Goal: Task Accomplishment & Management: Use online tool/utility

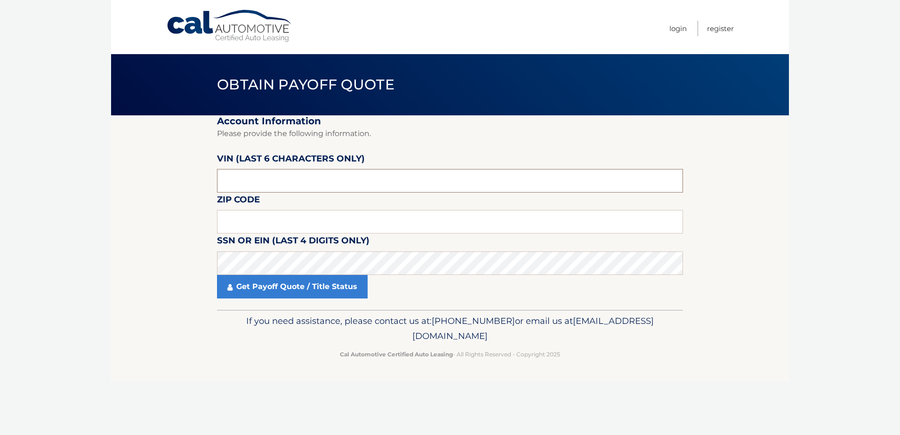
click at [458, 181] on input "text" at bounding box center [450, 181] width 466 height 24
click at [408, 179] on input "text" at bounding box center [450, 181] width 466 height 24
type input "011006"
click at [298, 229] on input "text" at bounding box center [450, 222] width 466 height 24
type input "0"
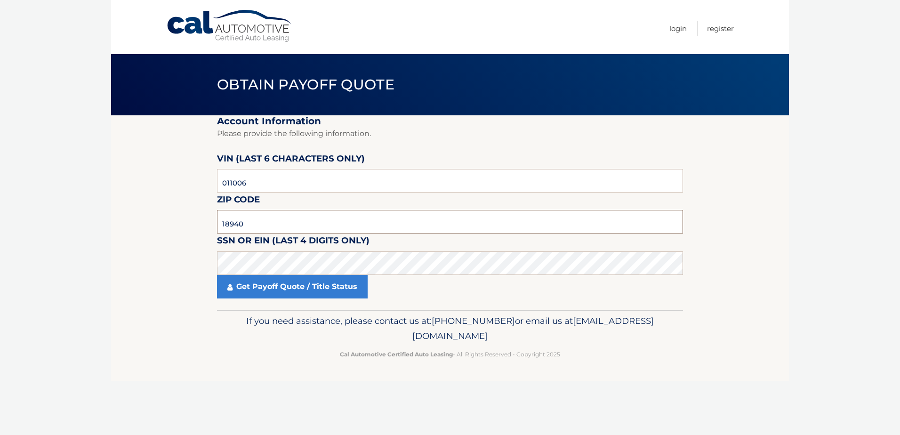
type input "18940"
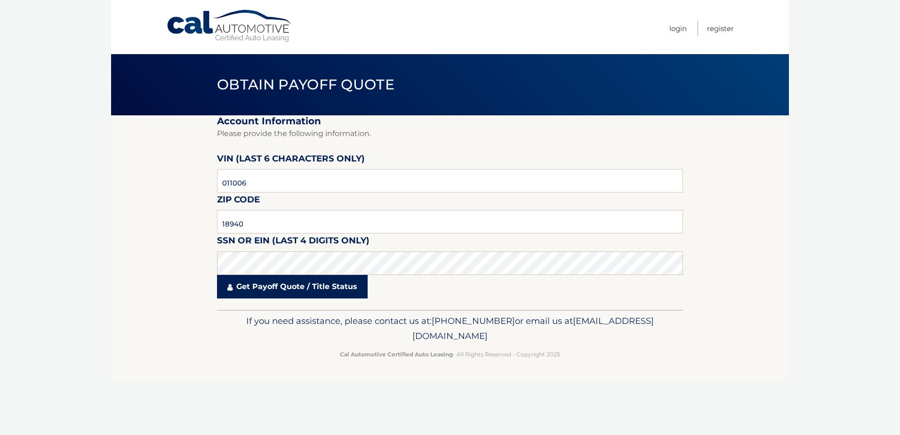
click at [275, 286] on link "Get Payoff Quote / Title Status" at bounding box center [292, 287] width 151 height 24
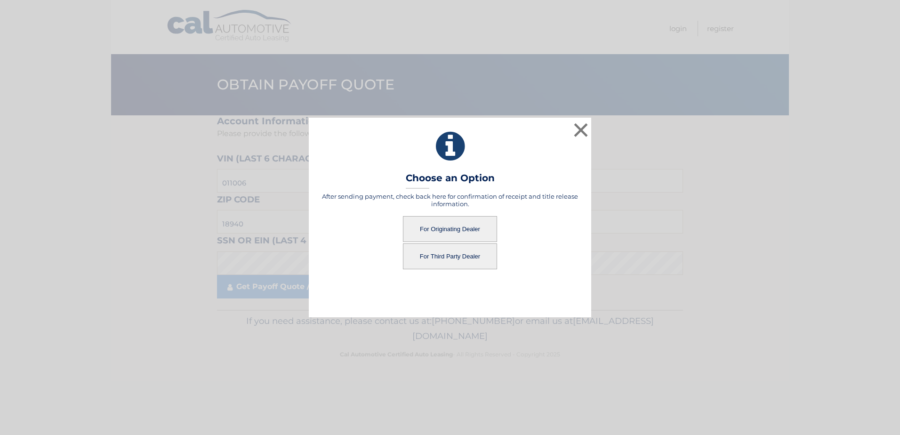
click at [435, 226] on button "For Originating Dealer" at bounding box center [450, 229] width 94 height 26
click at [448, 231] on button "For Originating Dealer" at bounding box center [450, 229] width 94 height 26
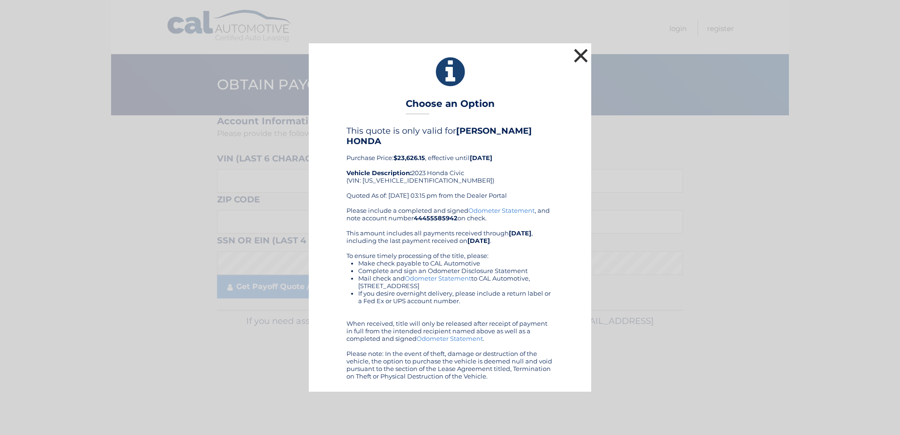
click at [580, 59] on button "×" at bounding box center [581, 55] width 19 height 19
